Goal: Find specific page/section: Find specific page/section

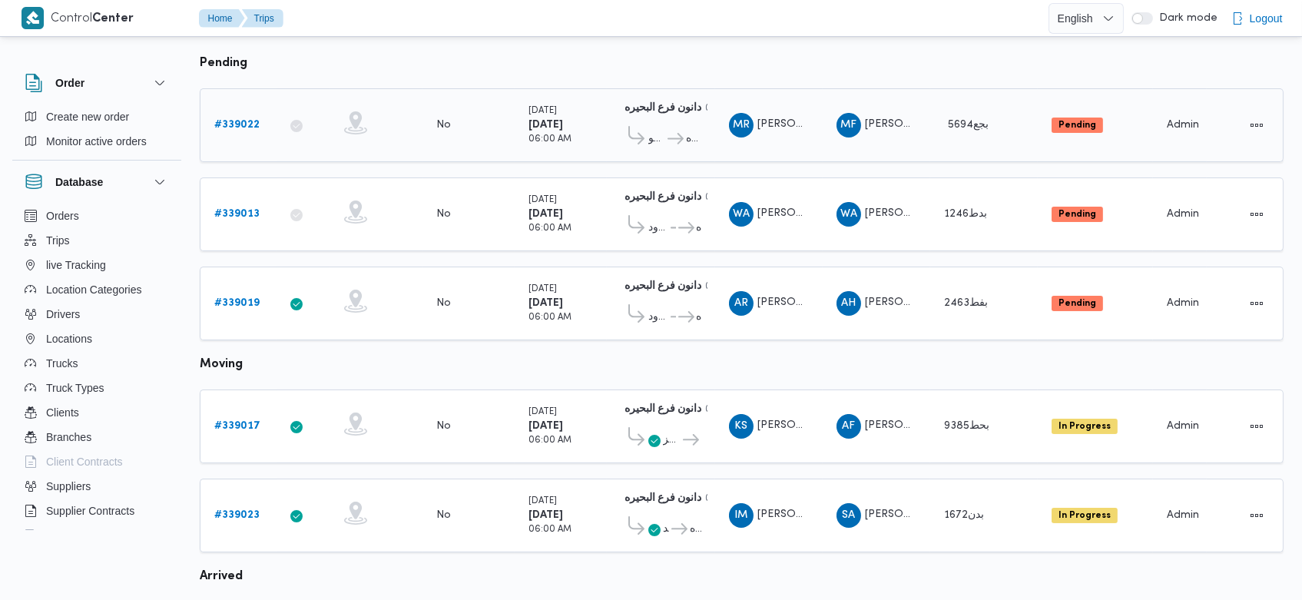
scroll to position [188, 0]
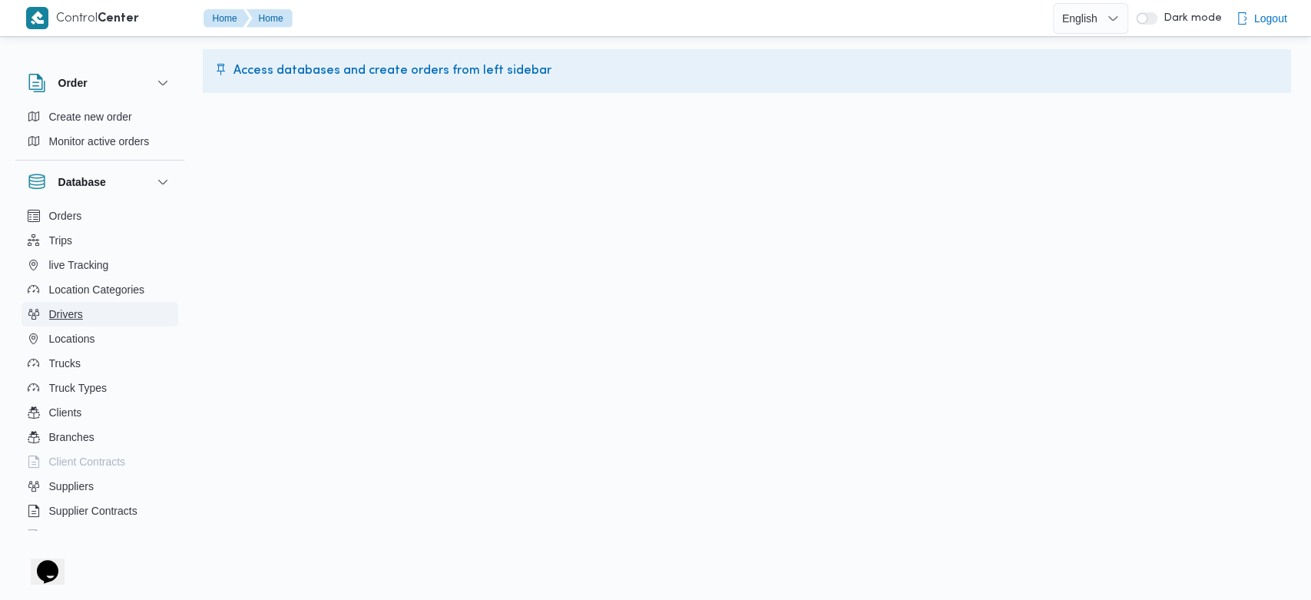
click at [63, 306] on span "Drivers" at bounding box center [66, 314] width 34 height 18
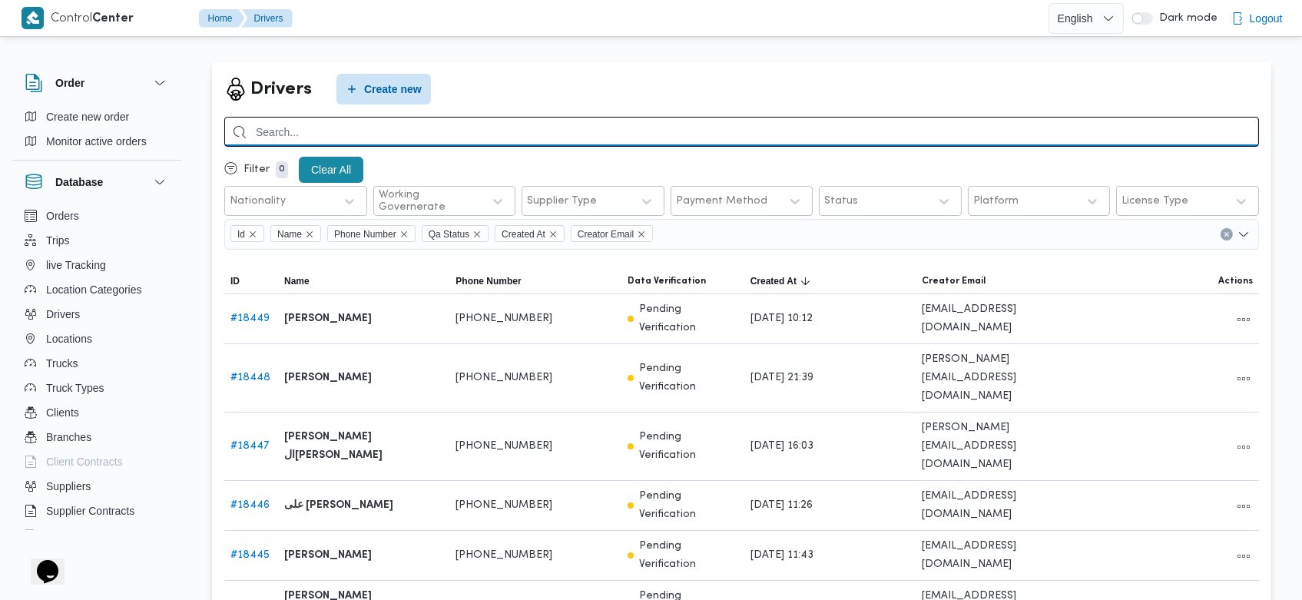
click at [869, 127] on input "search" at bounding box center [741, 132] width 1035 height 30
type input "هاني احمد"
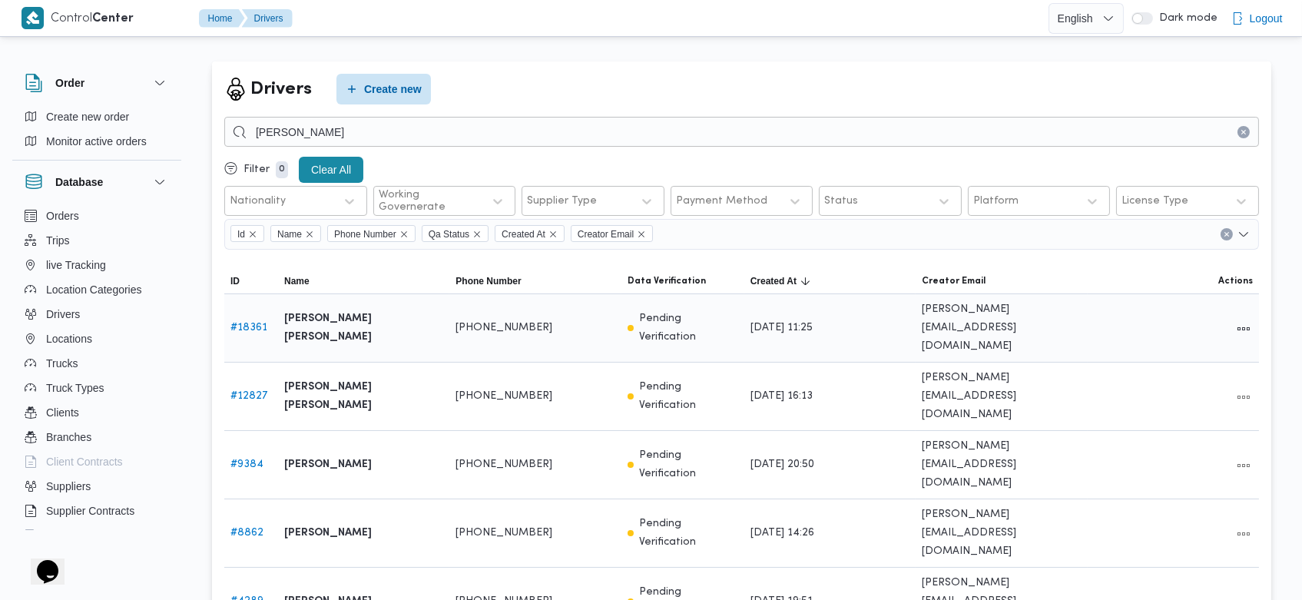
click at [245, 323] on link "# 18361" at bounding box center [248, 328] width 37 height 10
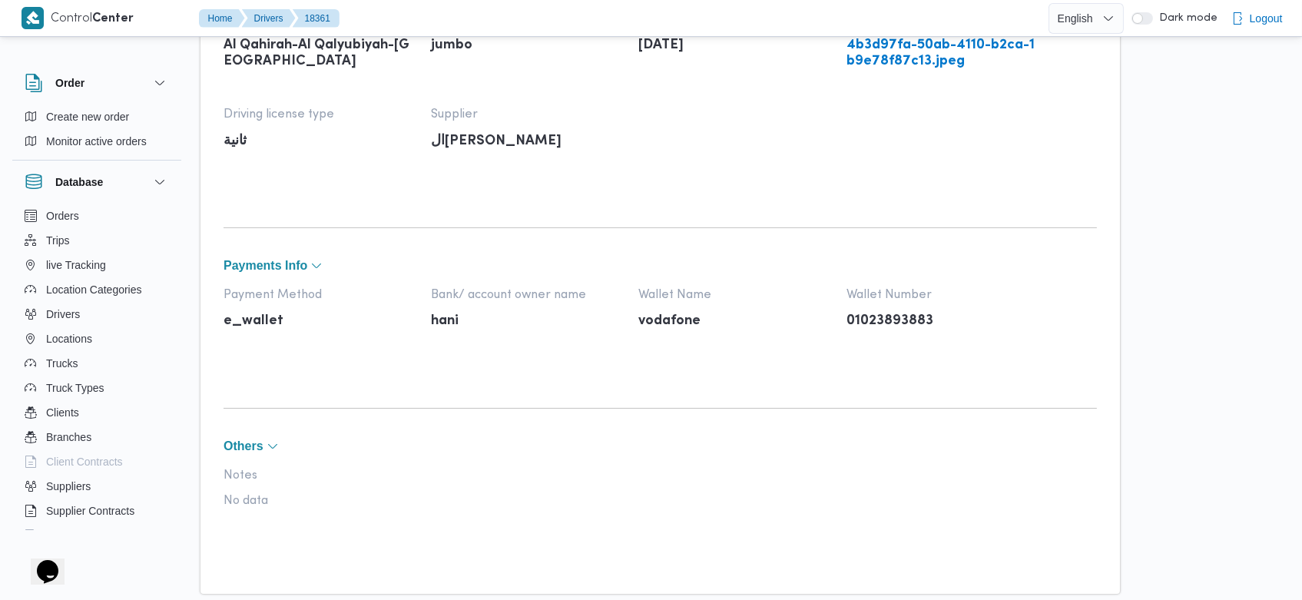
scroll to position [858, 0]
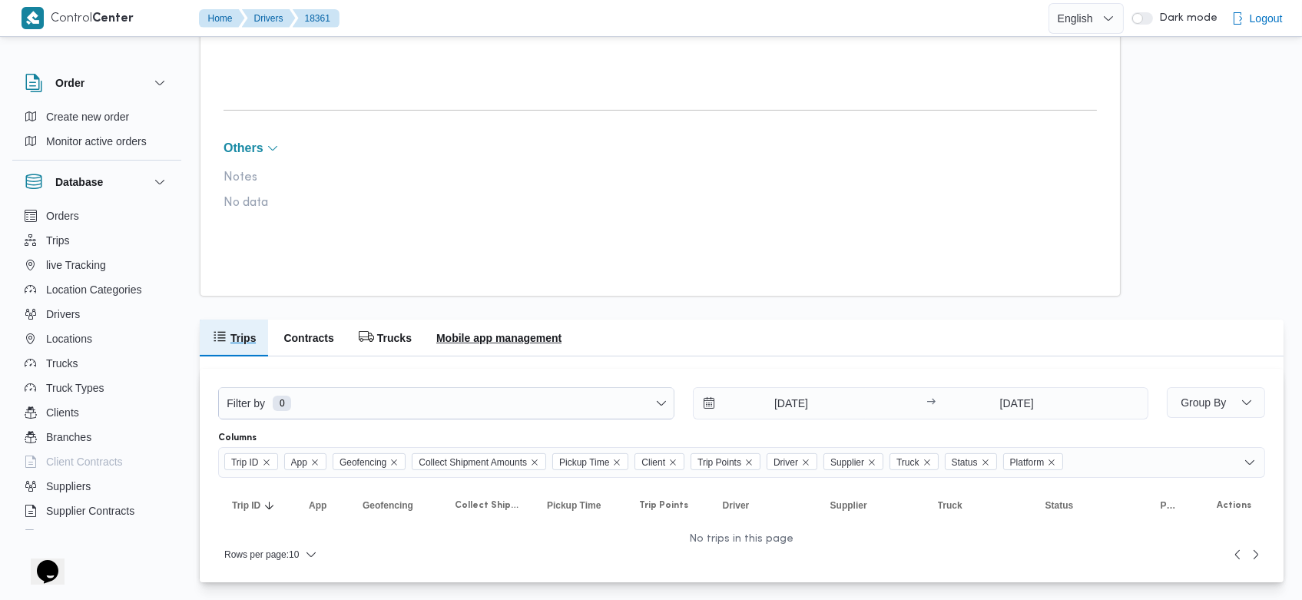
click at [555, 346] on h2 "Mobile app management" at bounding box center [498, 338] width 125 height 18
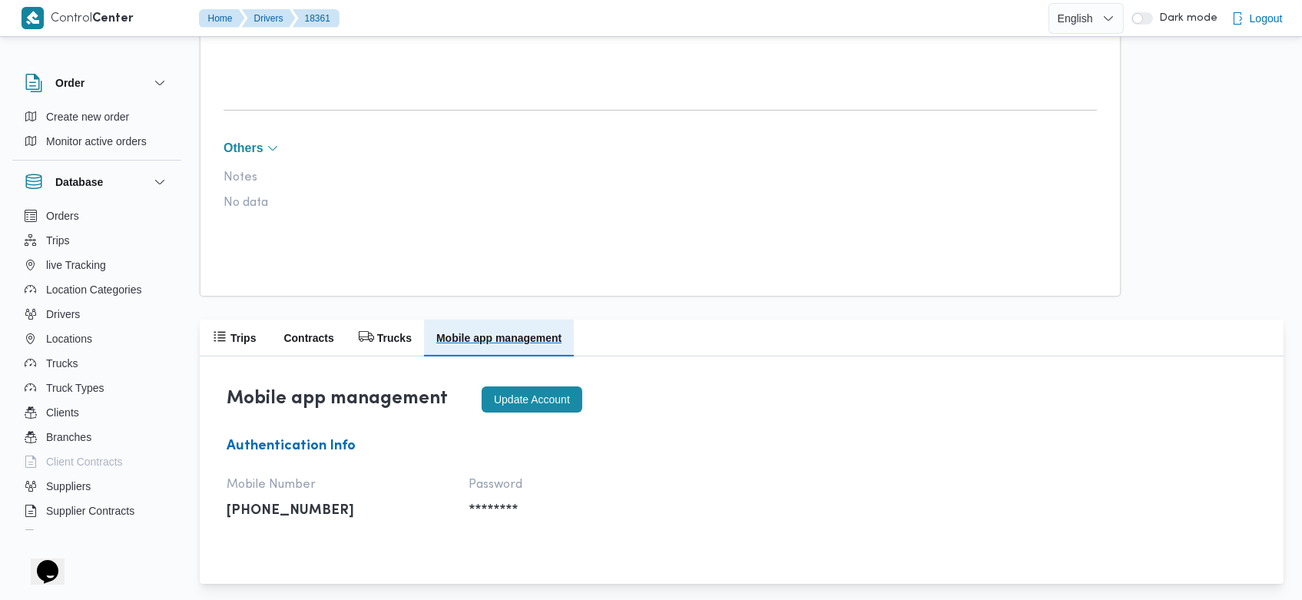
scroll to position [863, 0]
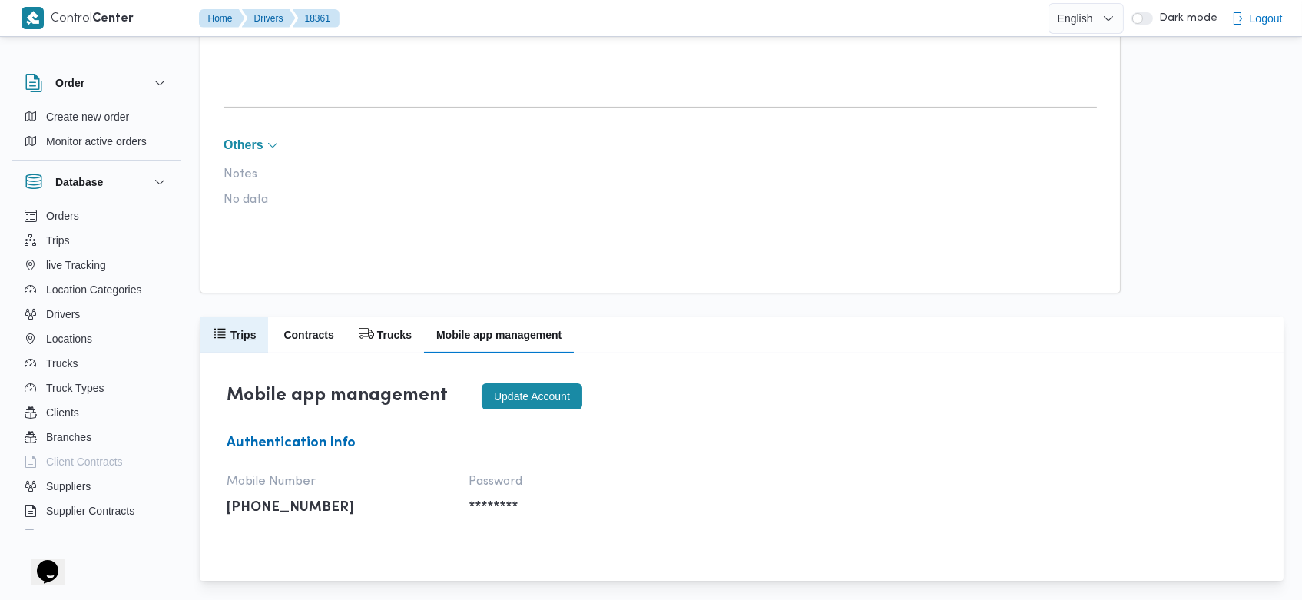
click at [241, 326] on h2 "Trips" at bounding box center [242, 335] width 25 height 18
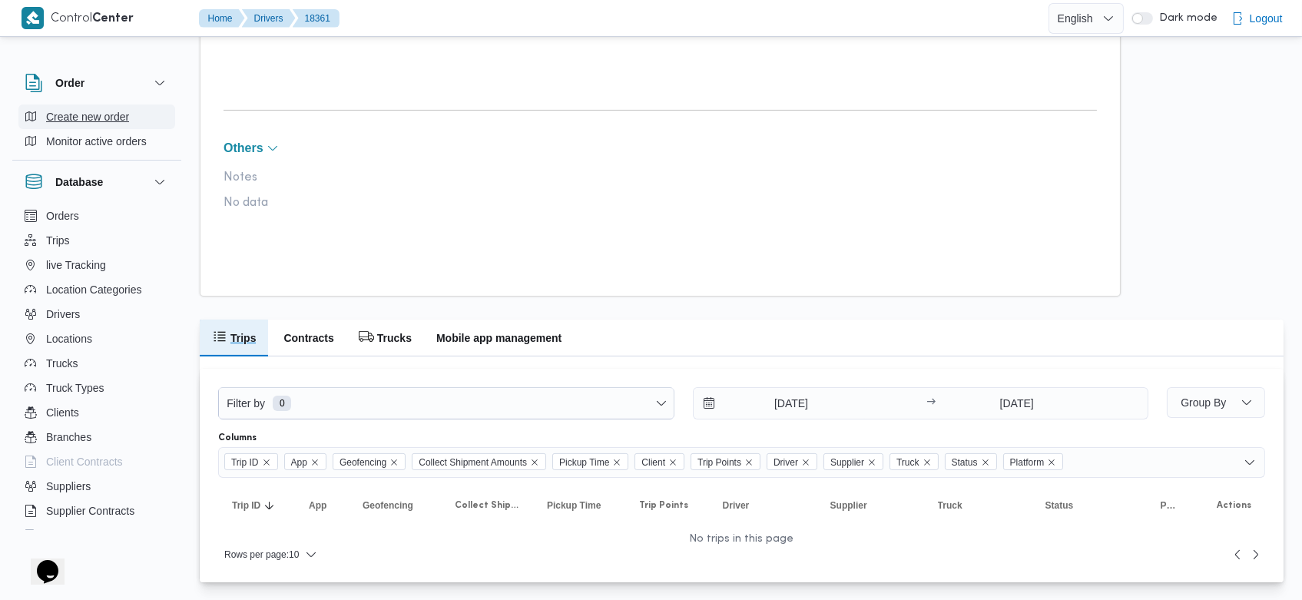
scroll to position [0, 0]
